Goal: Information Seeking & Learning: Understand process/instructions

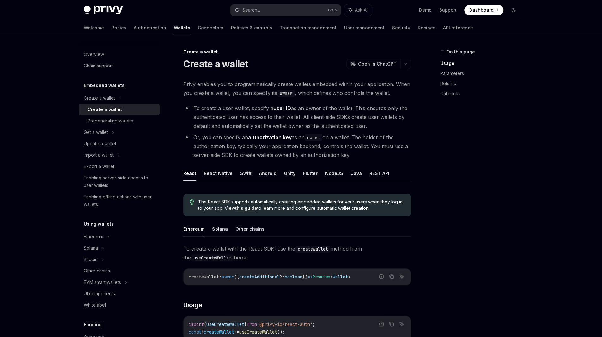
scroll to position [0, 0]
click at [107, 122] on div "Pregenerating wallets" at bounding box center [111, 121] width 46 height 8
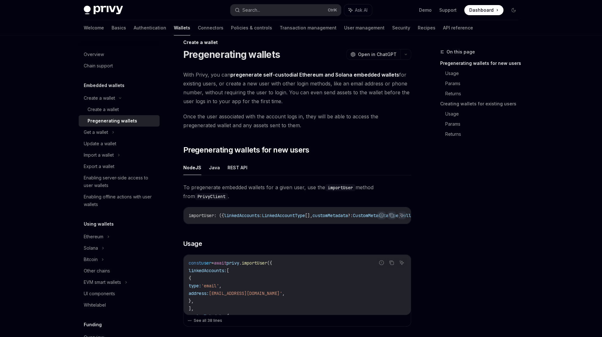
scroll to position [10, 0]
click at [113, 109] on div "Create a wallet" at bounding box center [103, 110] width 31 height 8
type textarea "*"
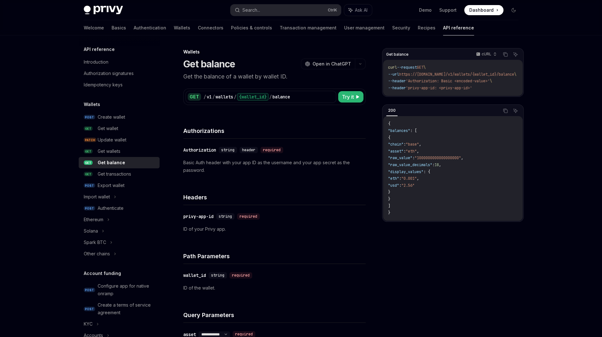
click at [475, 9] on span "Dashboard" at bounding box center [481, 10] width 24 height 6
